Goal: Find specific page/section: Find specific page/section

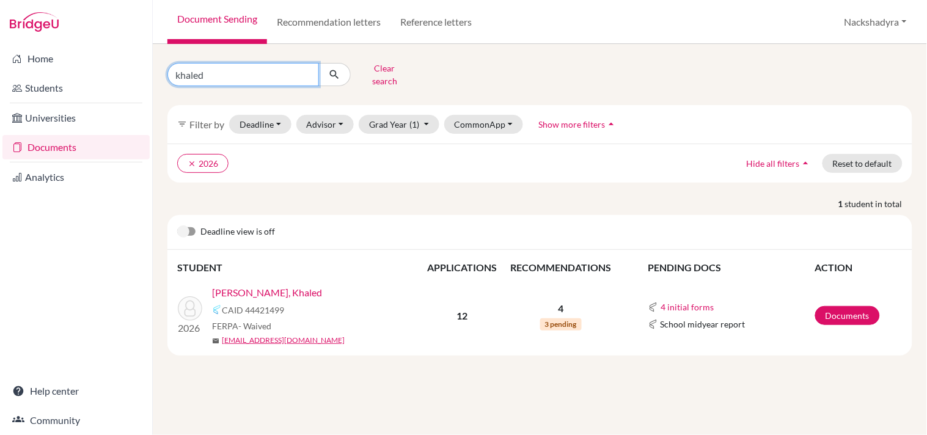
click at [307, 71] on input "khaled" at bounding box center [242, 74] width 151 height 23
type input "[PERSON_NAME]"
click button "submit" at bounding box center [334, 74] width 32 height 23
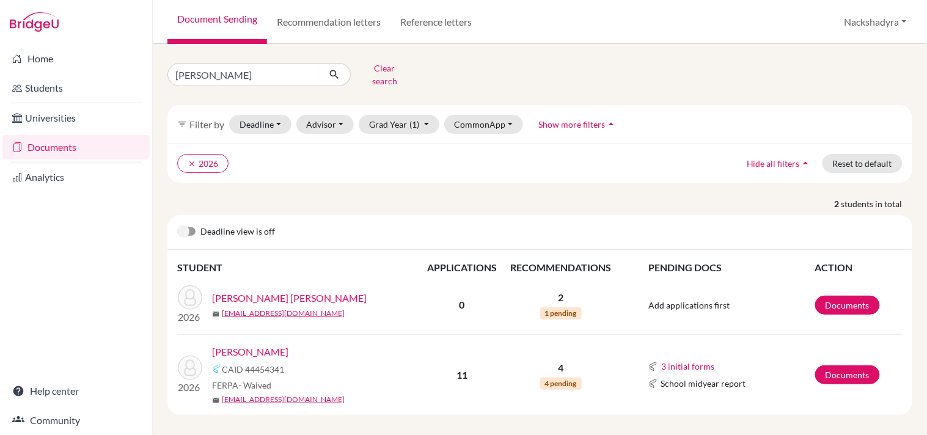
click at [257, 344] on link "[PERSON_NAME]" at bounding box center [250, 351] width 76 height 15
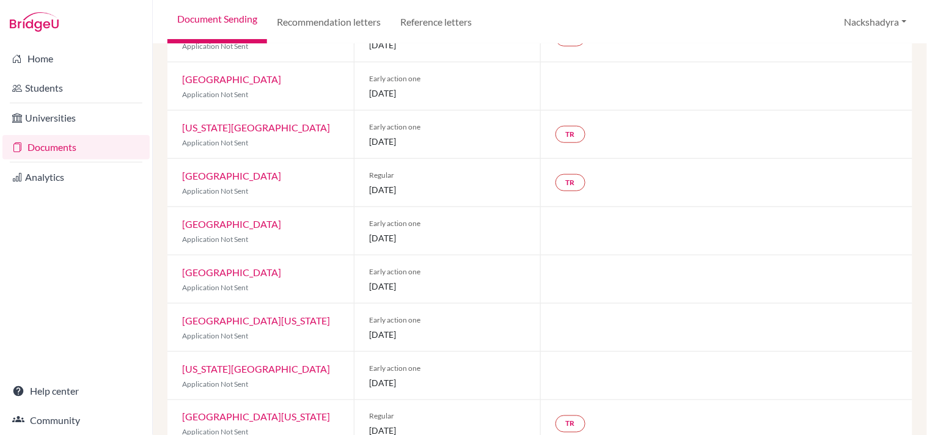
scroll to position [322, 0]
